Goal: Find specific page/section: Find specific page/section

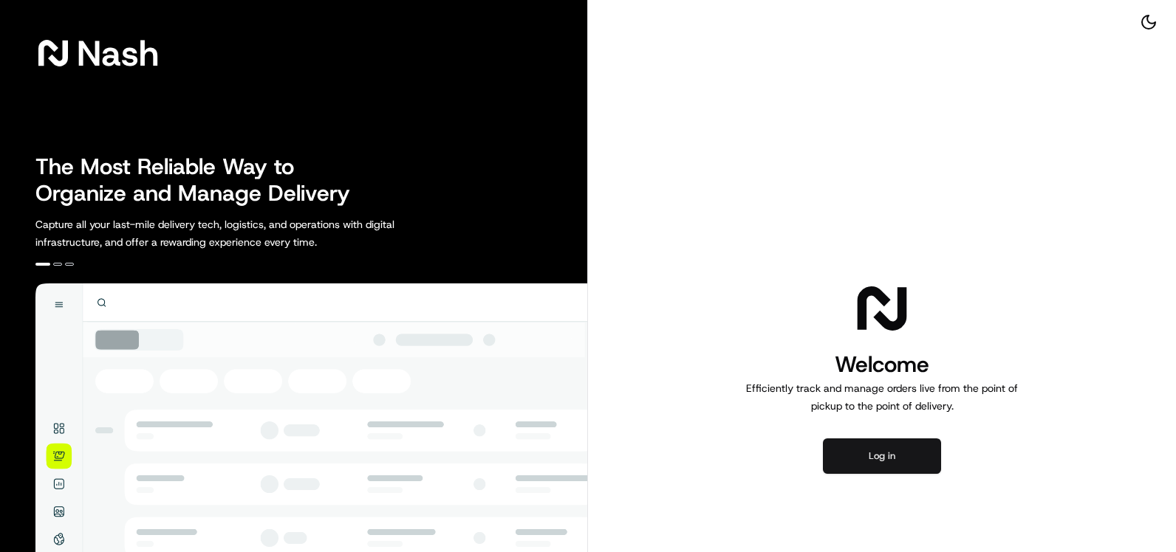
click at [896, 450] on button "Log in" at bounding box center [882, 456] width 118 height 35
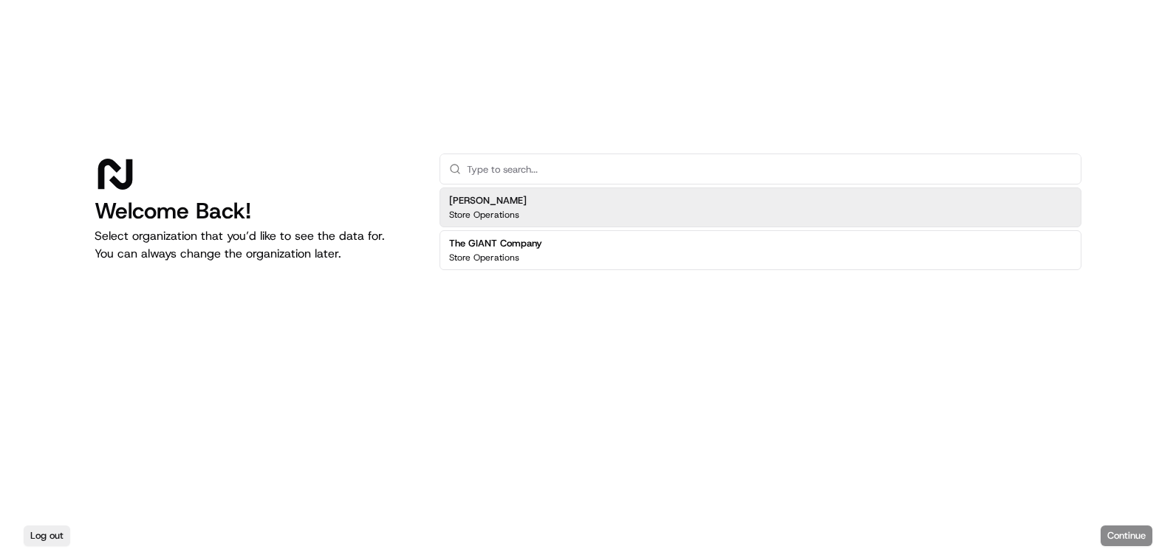
click at [638, 206] on div "[PERSON_NAME] Store Operations" at bounding box center [760, 208] width 642 height 40
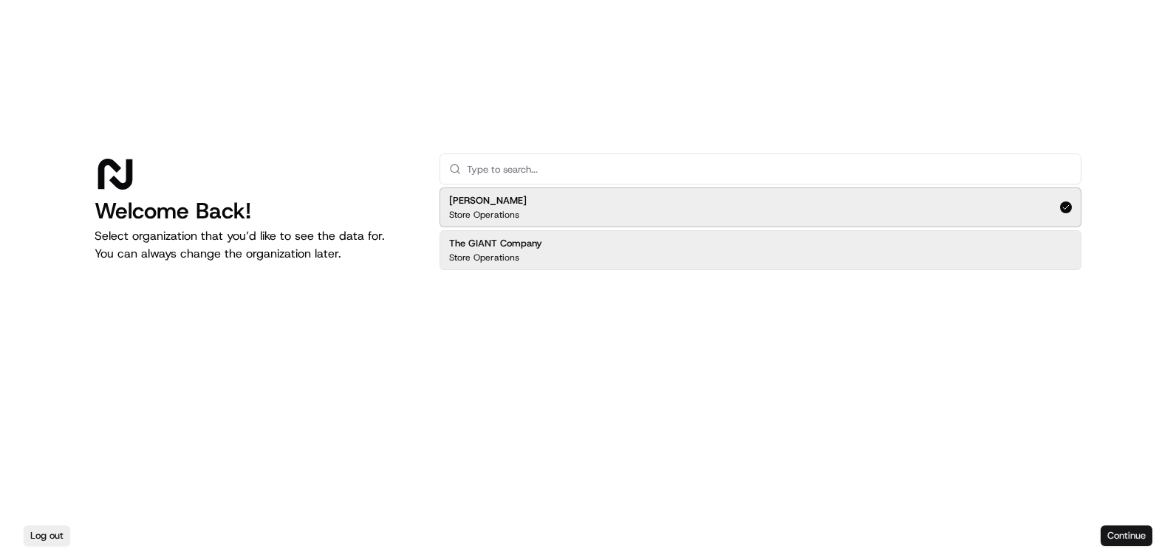
click at [1134, 532] on button "Continue" at bounding box center [1126, 536] width 52 height 21
